Goal: Task Accomplishment & Management: Use online tool/utility

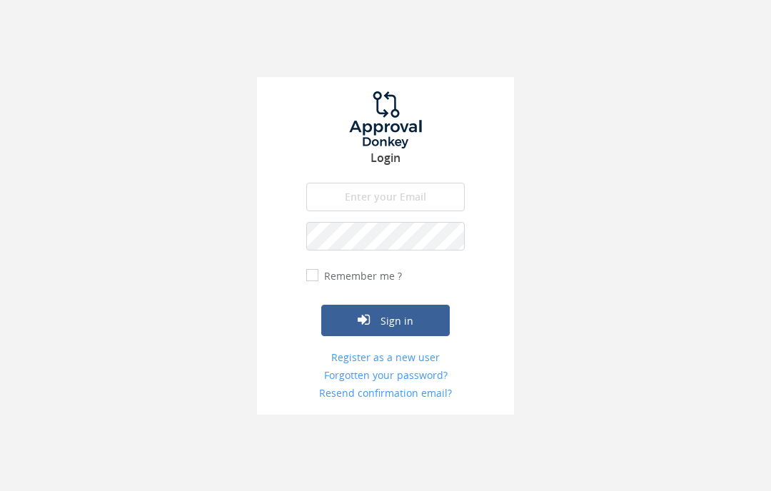
click at [353, 194] on input "email" at bounding box center [385, 197] width 158 height 29
type input "[EMAIL_ADDRESS][DOMAIN_NAME]"
click at [410, 315] on button "Sign in" at bounding box center [385, 320] width 128 height 31
click at [381, 319] on button "Sign in" at bounding box center [385, 320] width 128 height 31
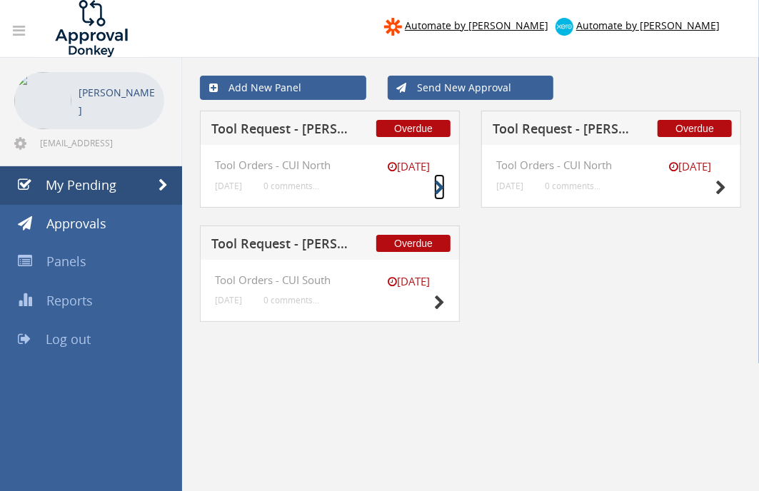
click at [437, 184] on icon at bounding box center [439, 188] width 11 height 15
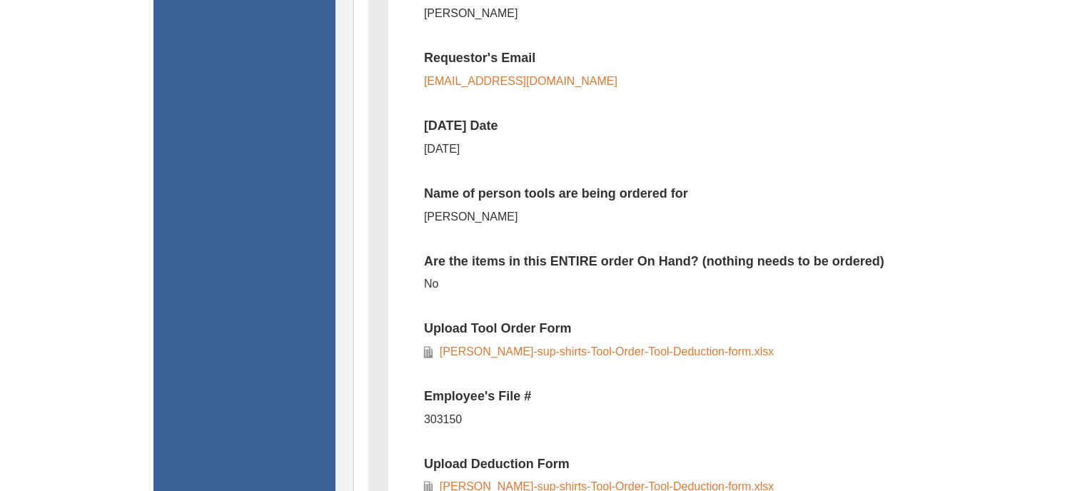
scroll to position [634, 0]
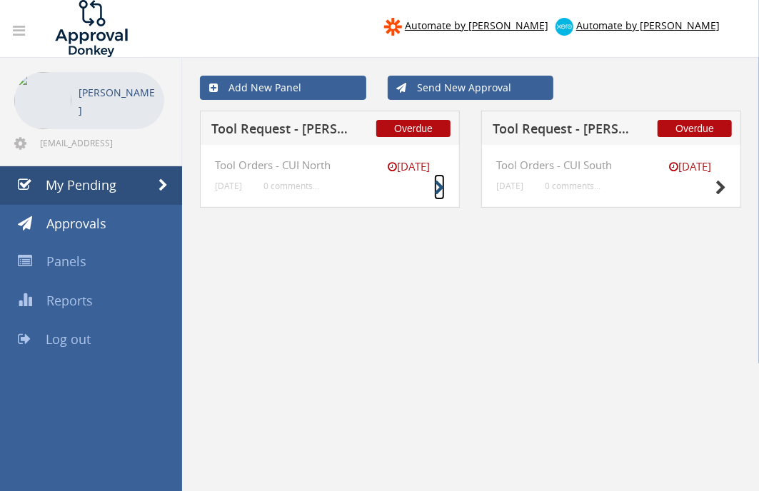
click at [435, 181] on icon at bounding box center [439, 188] width 11 height 15
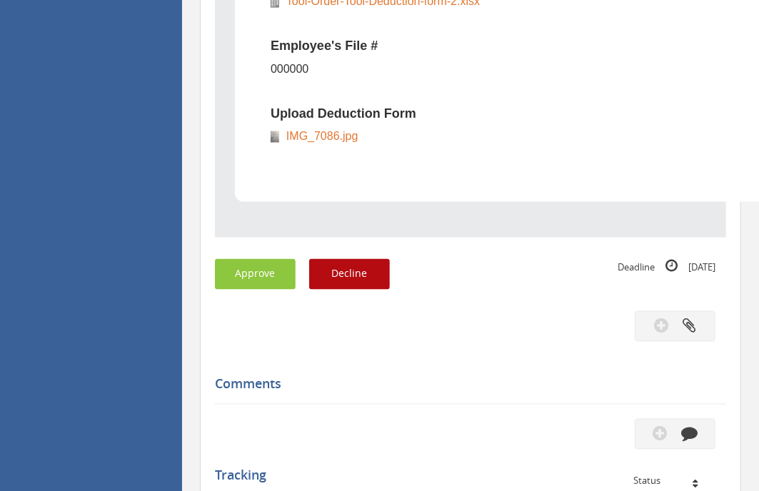
scroll to position [949, 0]
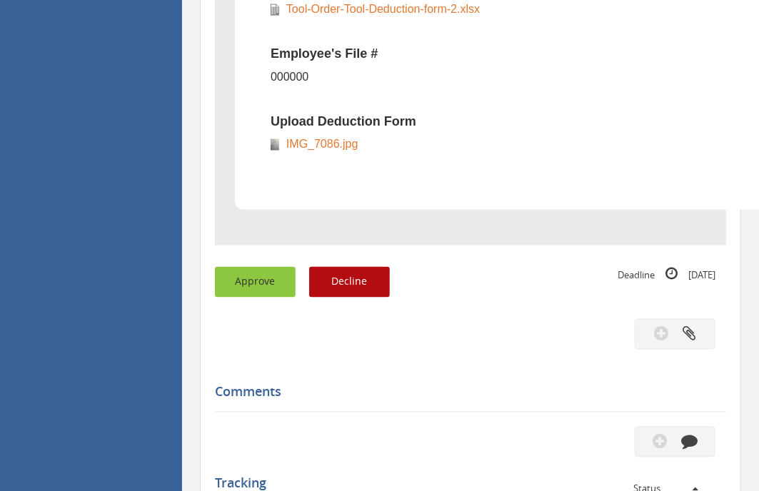
click at [236, 273] on button "Approve" at bounding box center [255, 282] width 81 height 31
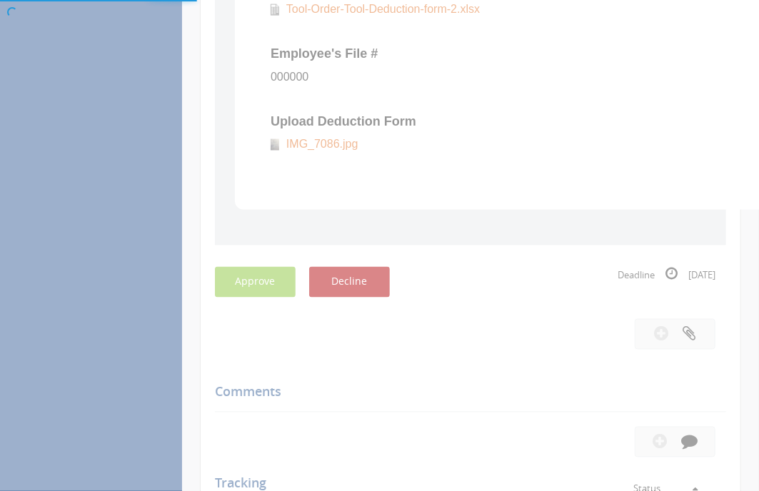
scroll to position [57, 0]
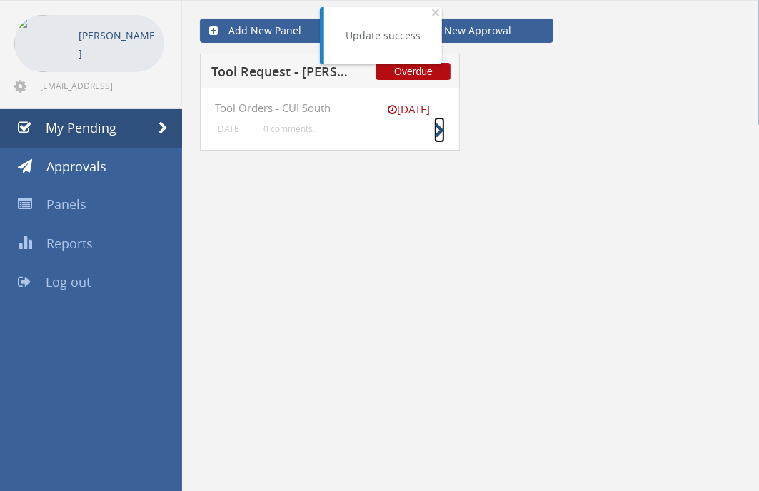
click at [436, 126] on icon at bounding box center [439, 130] width 11 height 15
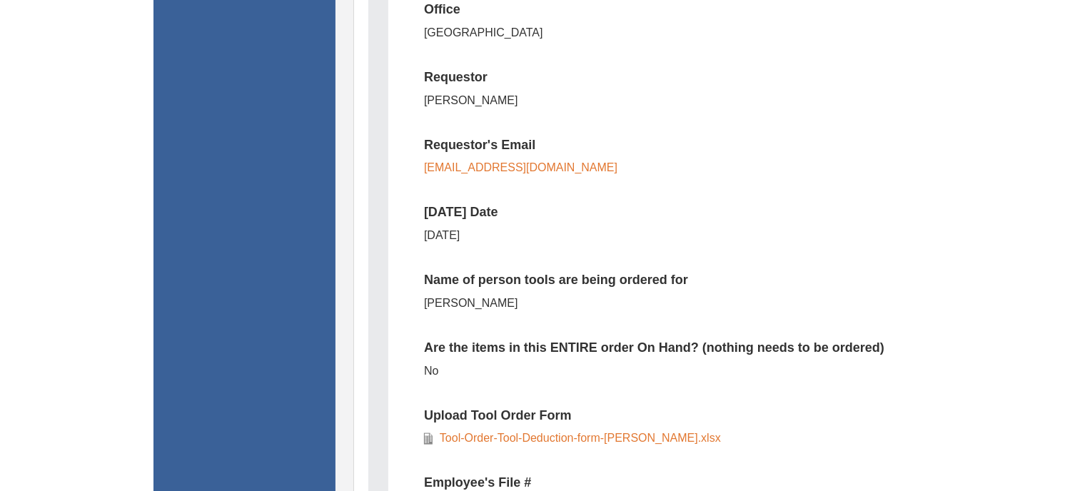
scroll to position [453, 0]
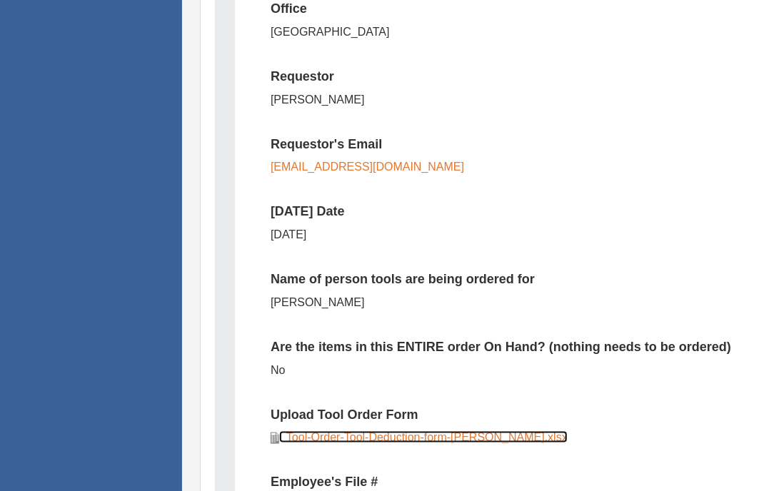
click at [368, 440] on link "Tool-Order-Tool-Deduction-form-Joshua-Cary.xlsx" at bounding box center [423, 437] width 288 height 12
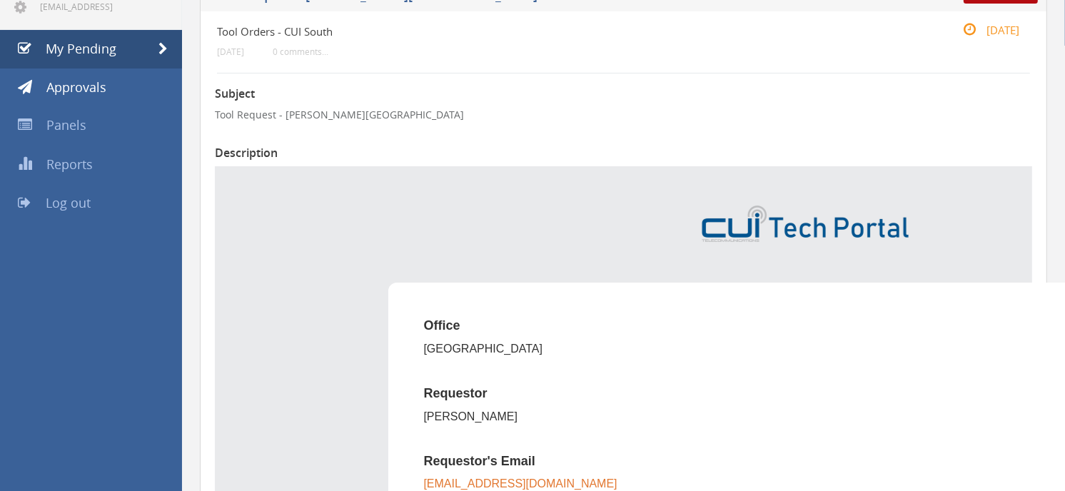
scroll to position [0, 0]
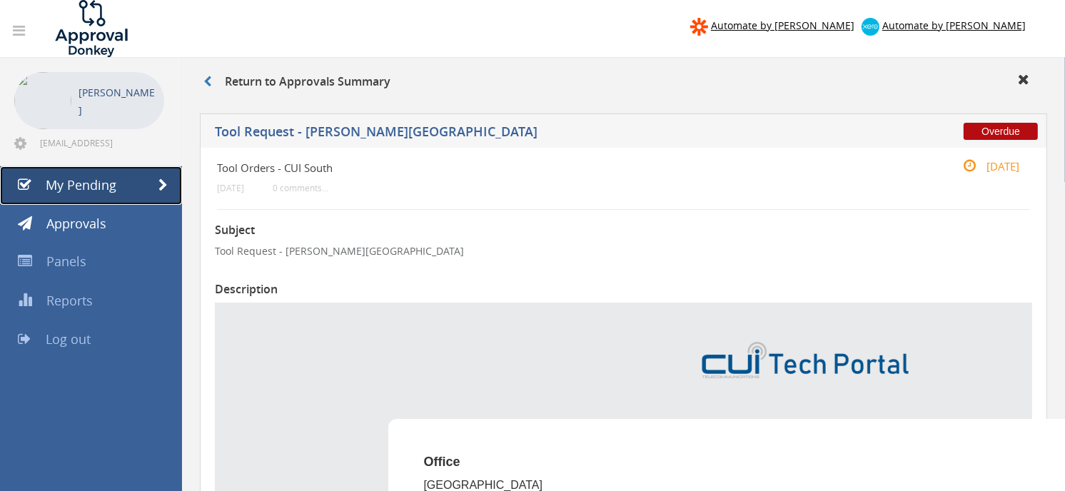
click at [103, 181] on span "My Pending" at bounding box center [81, 184] width 71 height 17
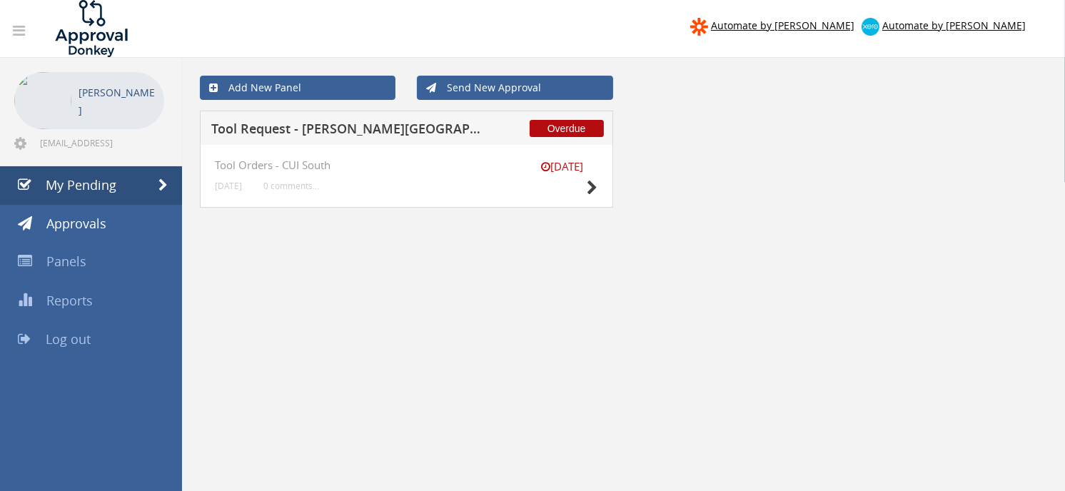
click at [581, 182] on div "[DATE]" at bounding box center [562, 179] width 71 height 41
click at [591, 188] on icon at bounding box center [592, 188] width 11 height 15
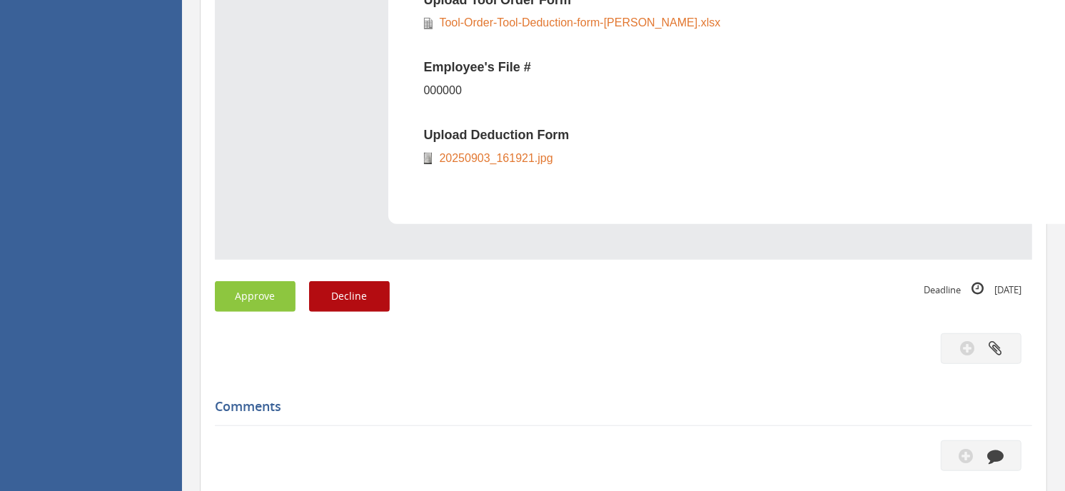
scroll to position [872, 0]
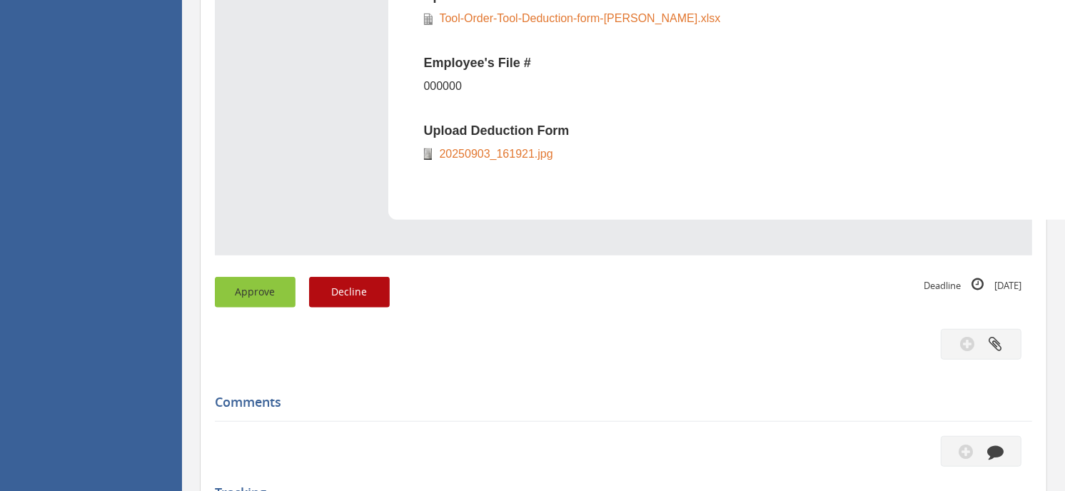
drag, startPoint x: 260, startPoint y: 295, endPoint x: 238, endPoint y: 296, distance: 22.2
click at [238, 296] on button "Approve" at bounding box center [255, 292] width 81 height 31
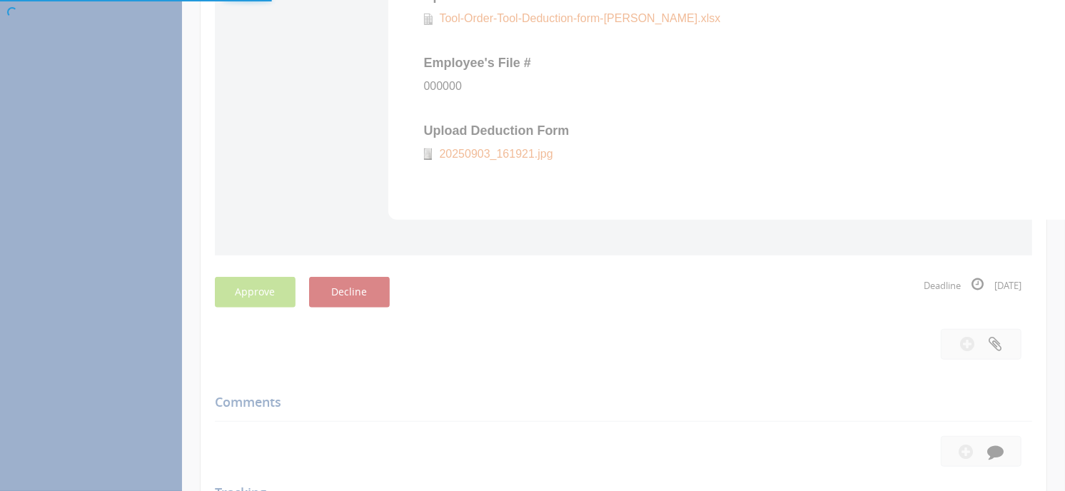
scroll to position [57, 0]
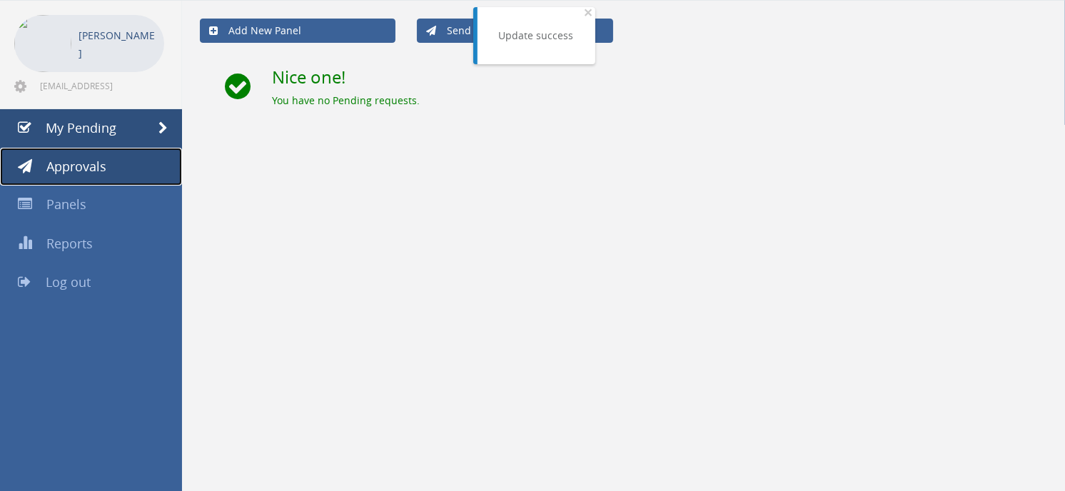
click at [64, 168] on span "Approvals" at bounding box center [76, 166] width 60 height 17
